Goal: Find specific page/section: Find specific page/section

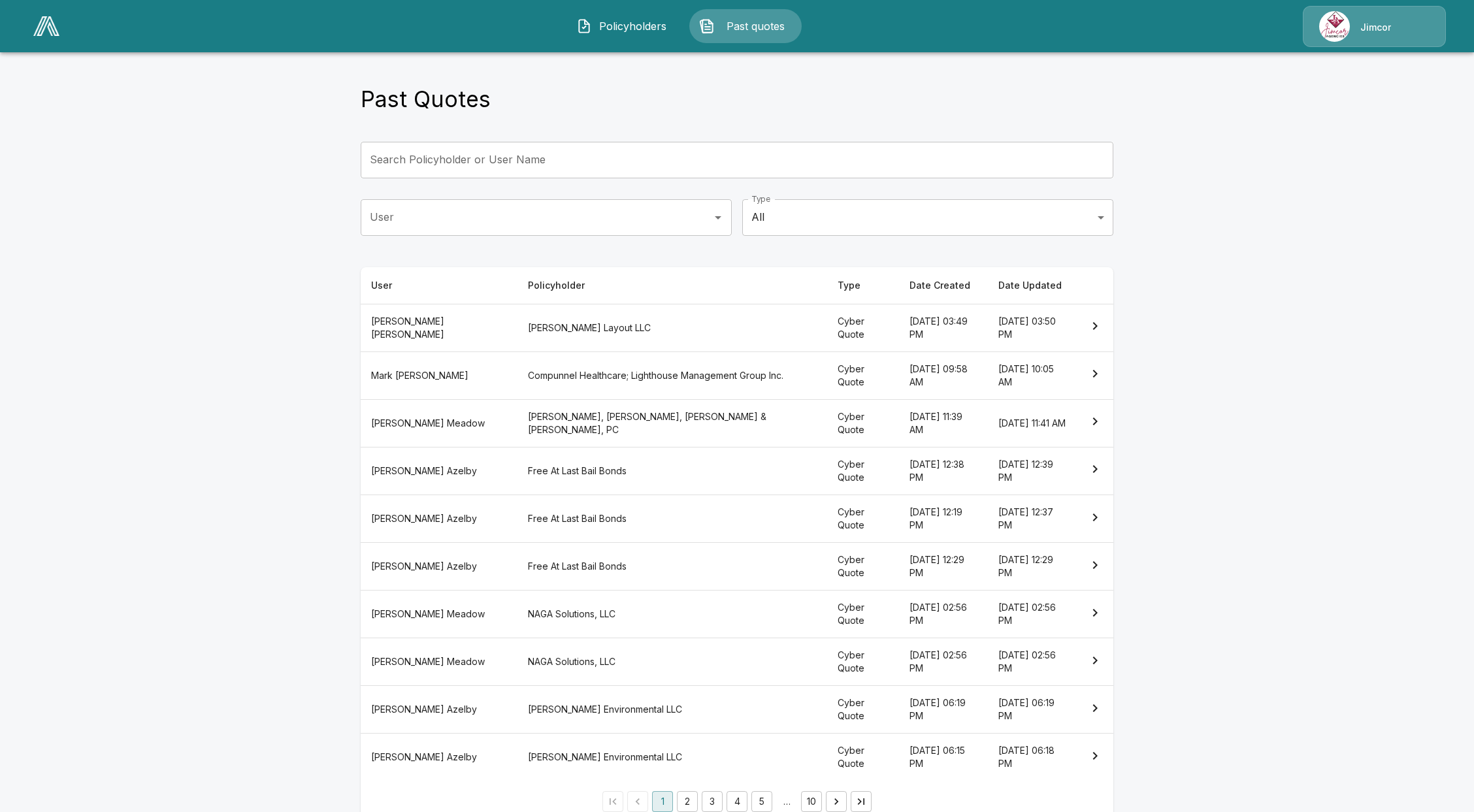
click at [1360, 55] on main "Past Quotes Search Policyholder or User Name Search Policyholder or User Name U…" at bounding box center [737, 419] width 1474 height 838
click at [1367, 24] on p "Jimcor" at bounding box center [1375, 28] width 31 height 13
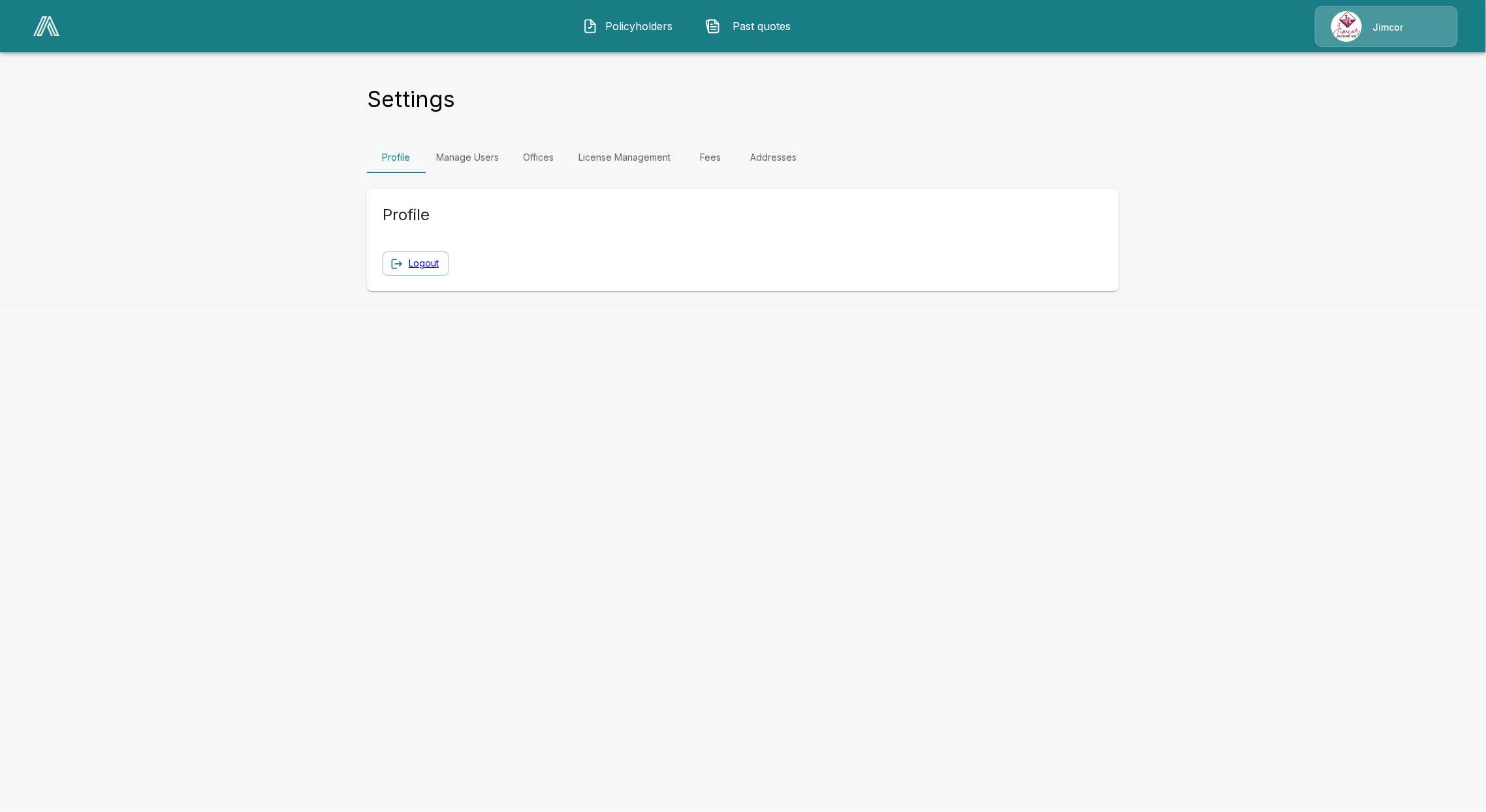
click at [714, 147] on link "Fees" at bounding box center [710, 157] width 59 height 31
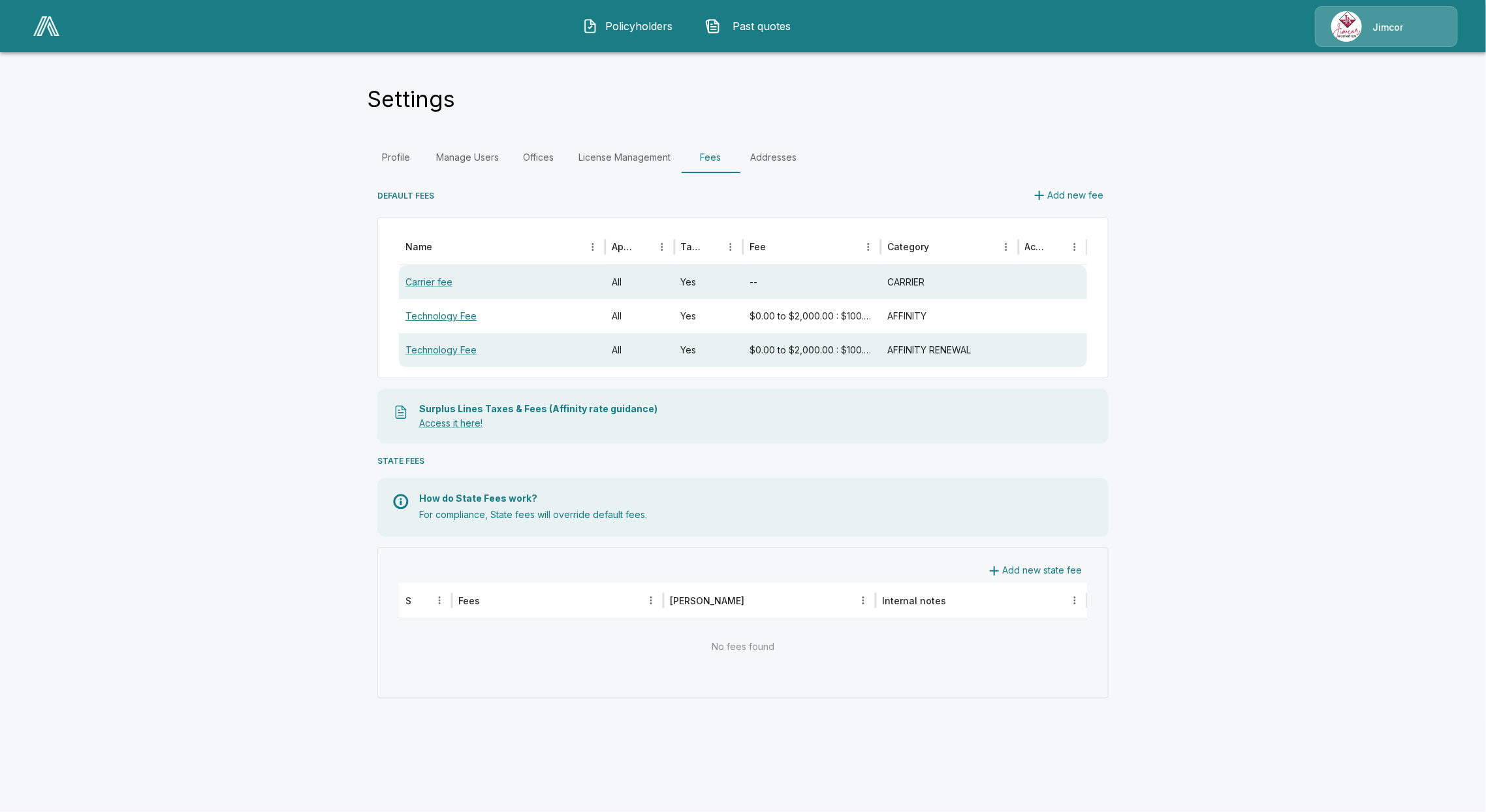
click at [419, 318] on link "Technology Fee" at bounding box center [440, 316] width 71 height 11
